Goal: Task Accomplishment & Management: Use online tool/utility

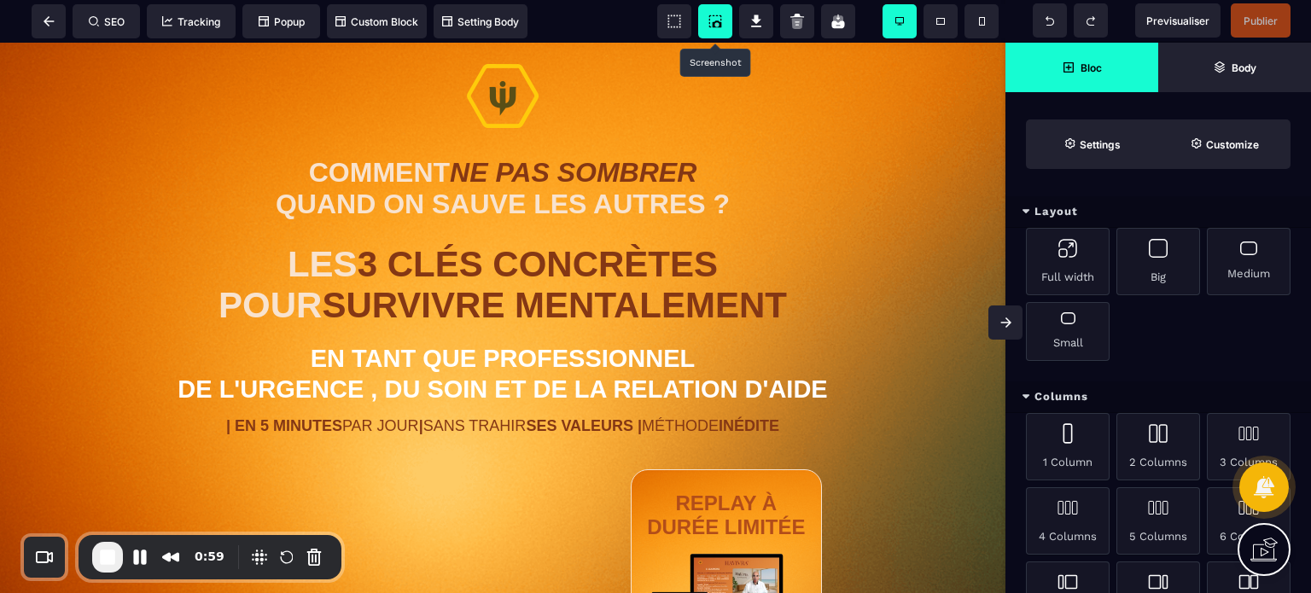
click at [717, 21] on icon at bounding box center [717, 23] width 9 height 7
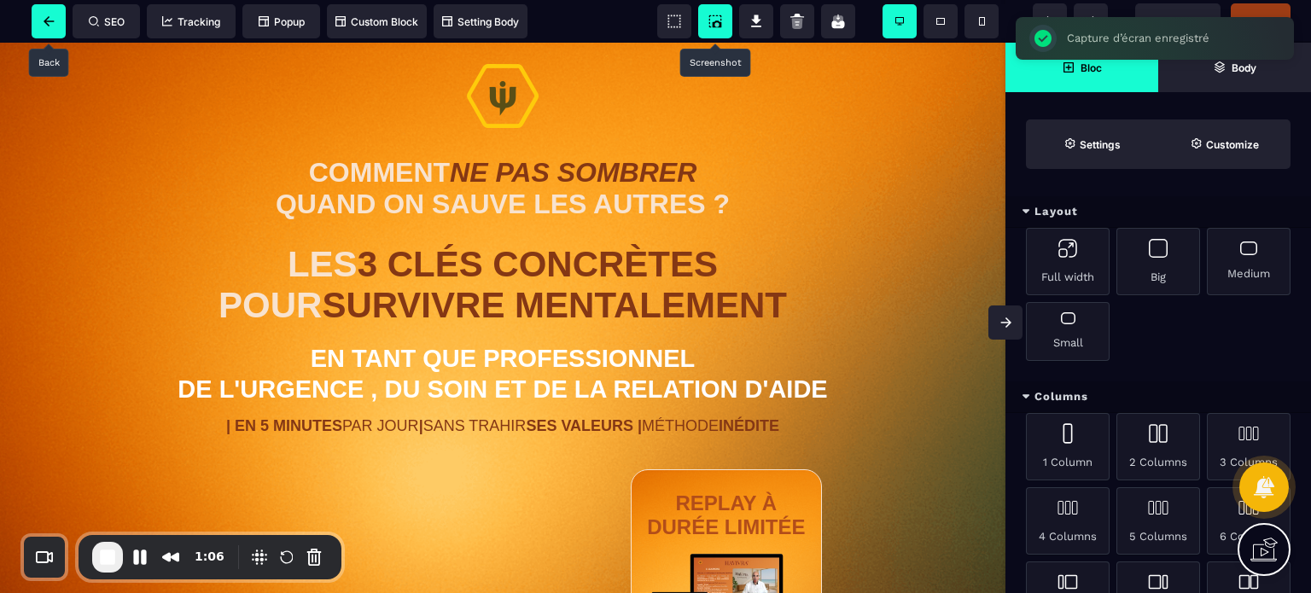
click at [50, 15] on span at bounding box center [49, 21] width 34 height 34
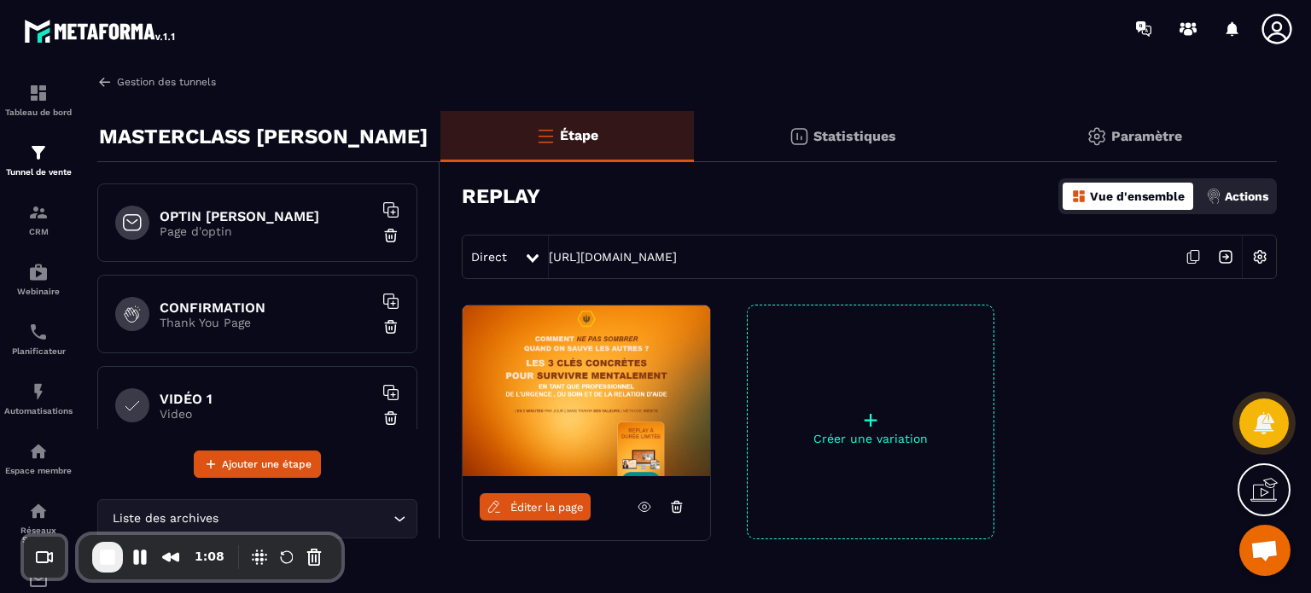
click at [181, 80] on link "Gestion des tunnels" at bounding box center [156, 81] width 119 height 15
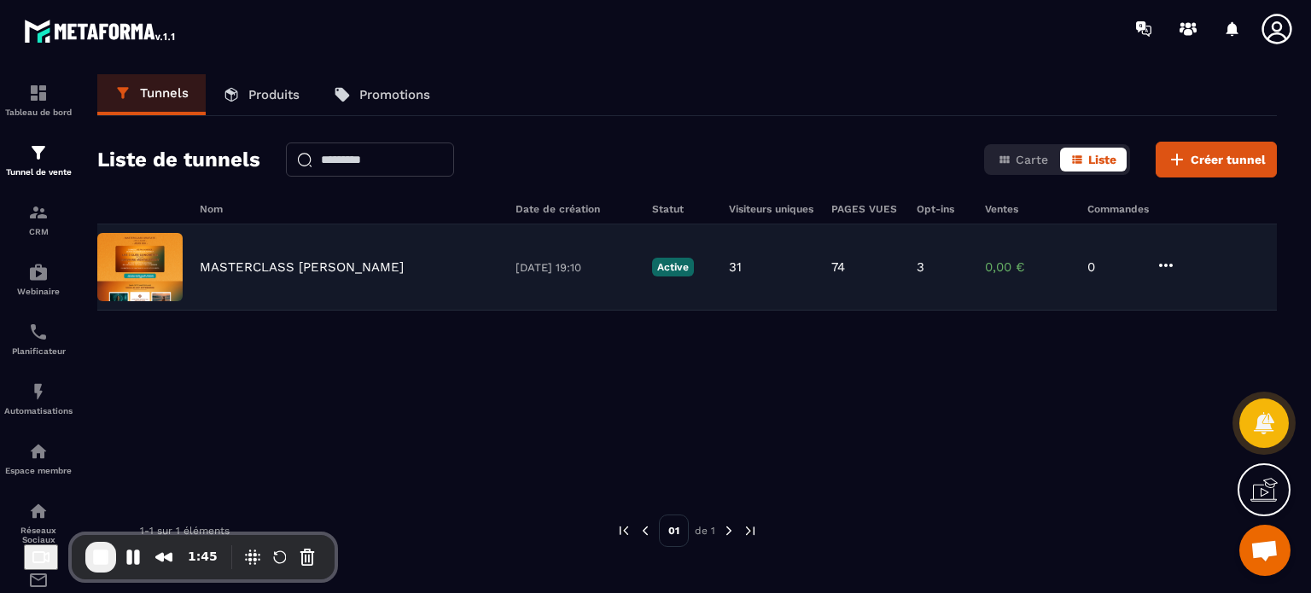
click at [325, 273] on p "MASTERCLASS JM DUPONT" at bounding box center [302, 266] width 204 height 15
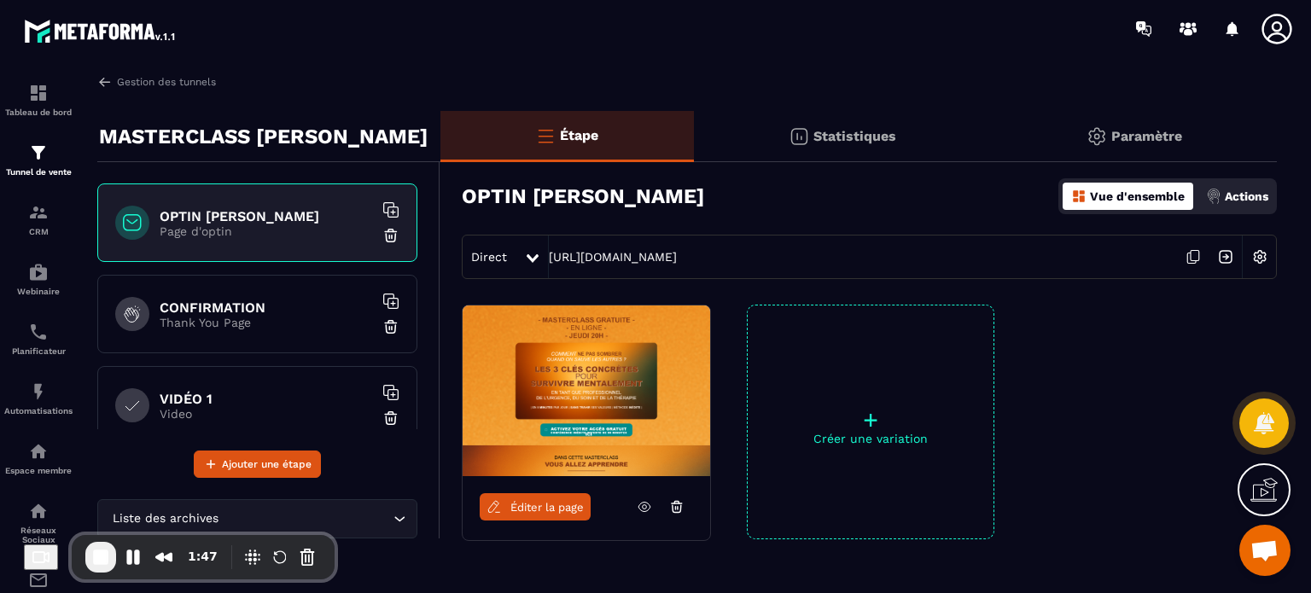
click at [272, 293] on div "CONFIRMATION Thank You Page" at bounding box center [257, 314] width 320 height 79
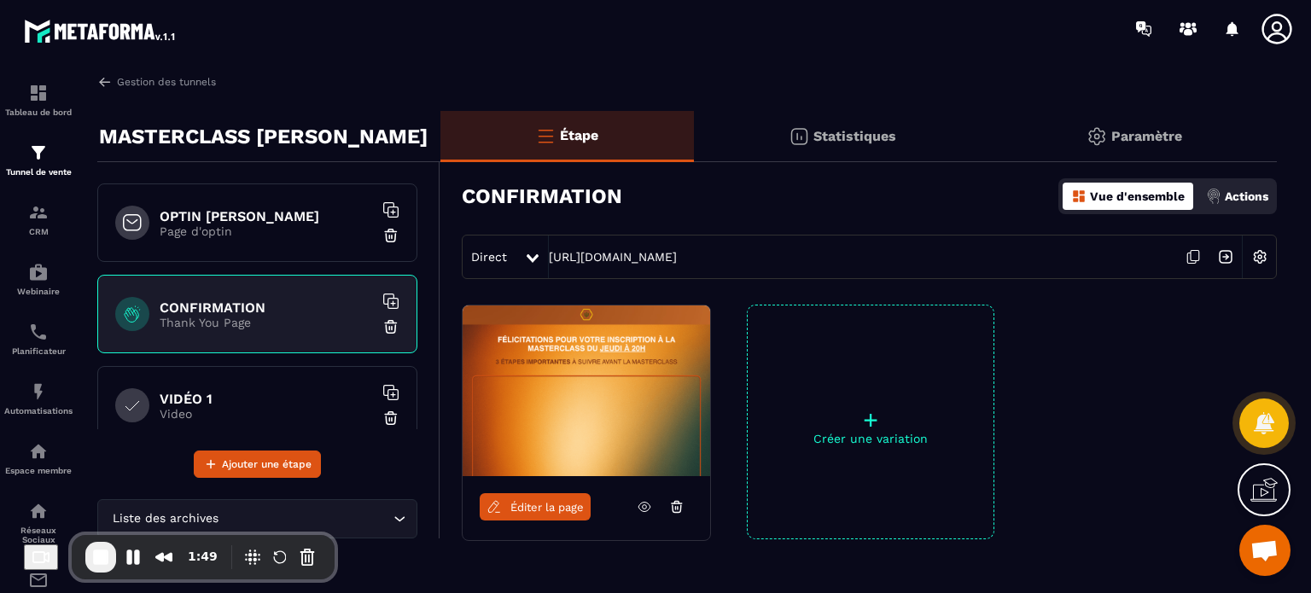
click at [577, 508] on span "Éditer la page" at bounding box center [546, 507] width 73 height 13
